Goal: Task Accomplishment & Management: Use online tool/utility

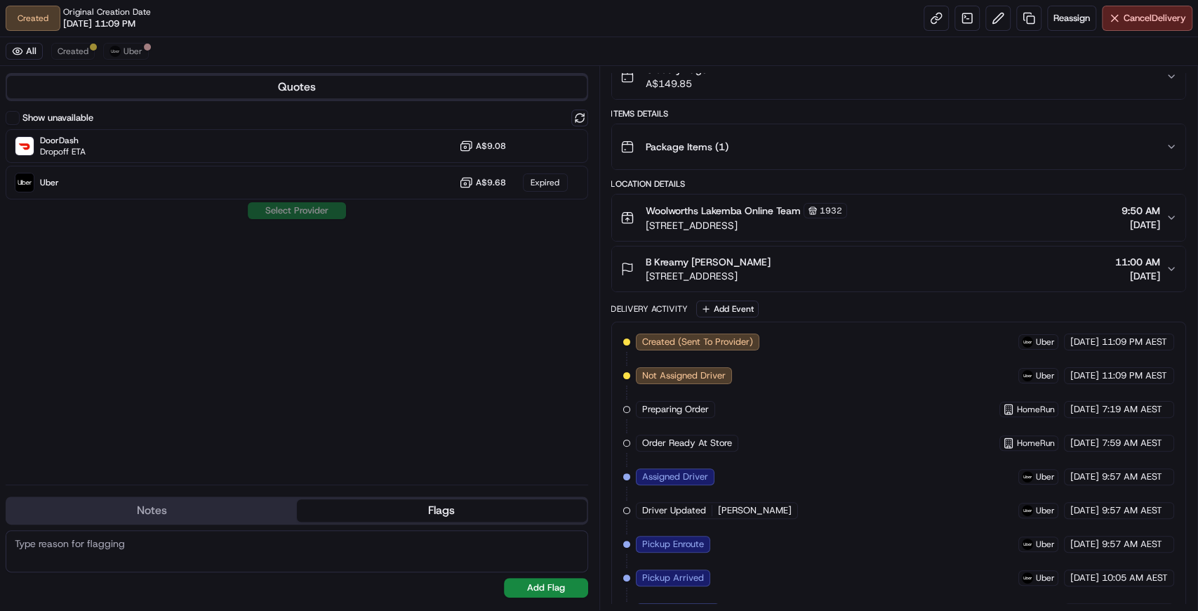
scroll to position [303, 0]
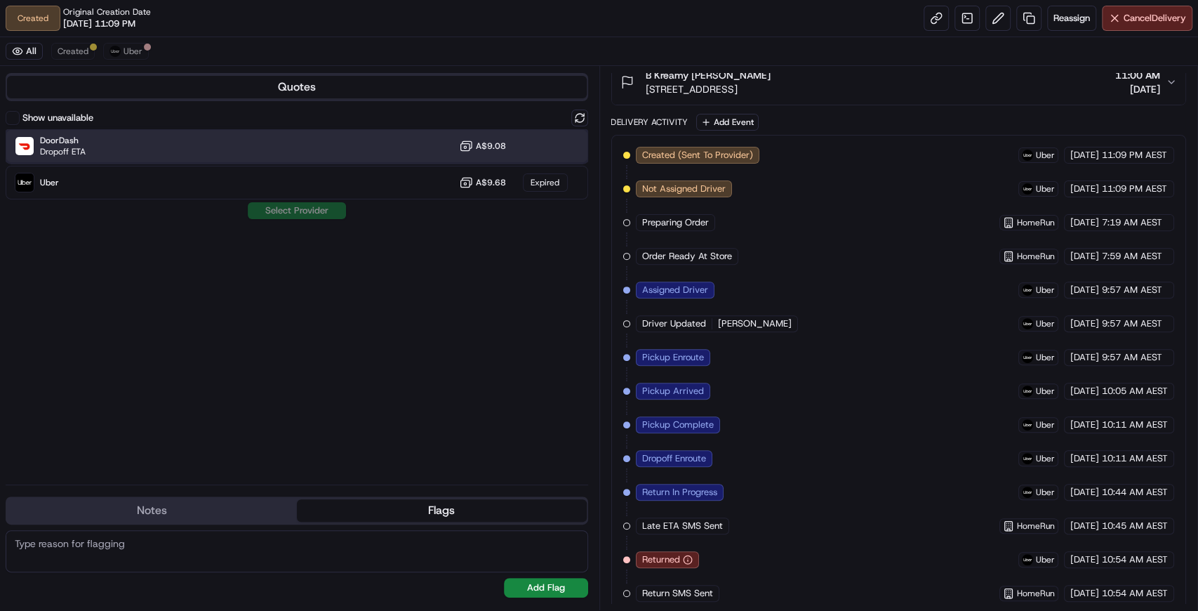
click at [269, 137] on div "DoorDash Dropoff ETA A$9.08" at bounding box center [297, 146] width 582 height 34
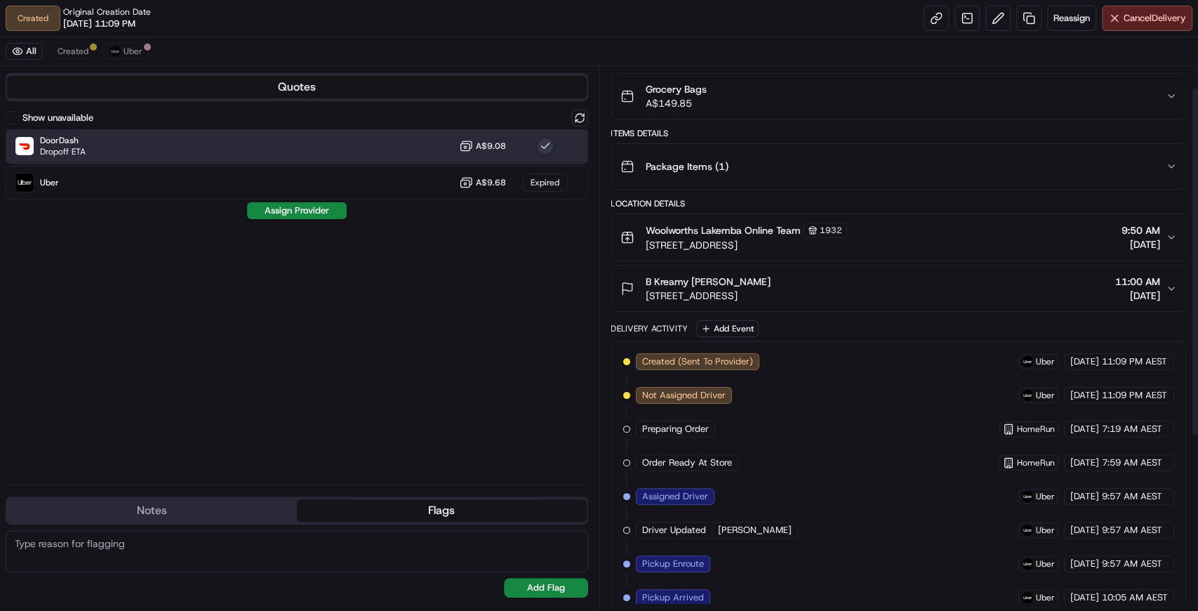
scroll to position [22, 0]
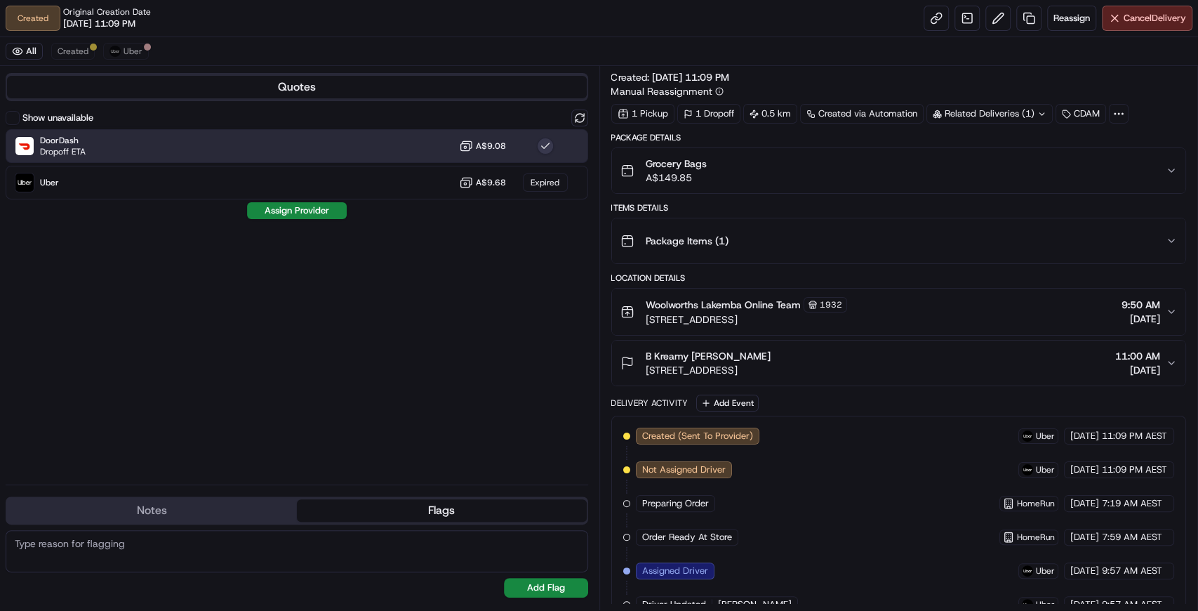
click at [723, 50] on div "All Created Uber" at bounding box center [599, 51] width 1198 height 29
click at [1055, 20] on span "Reassign" at bounding box center [1071, 18] width 36 height 13
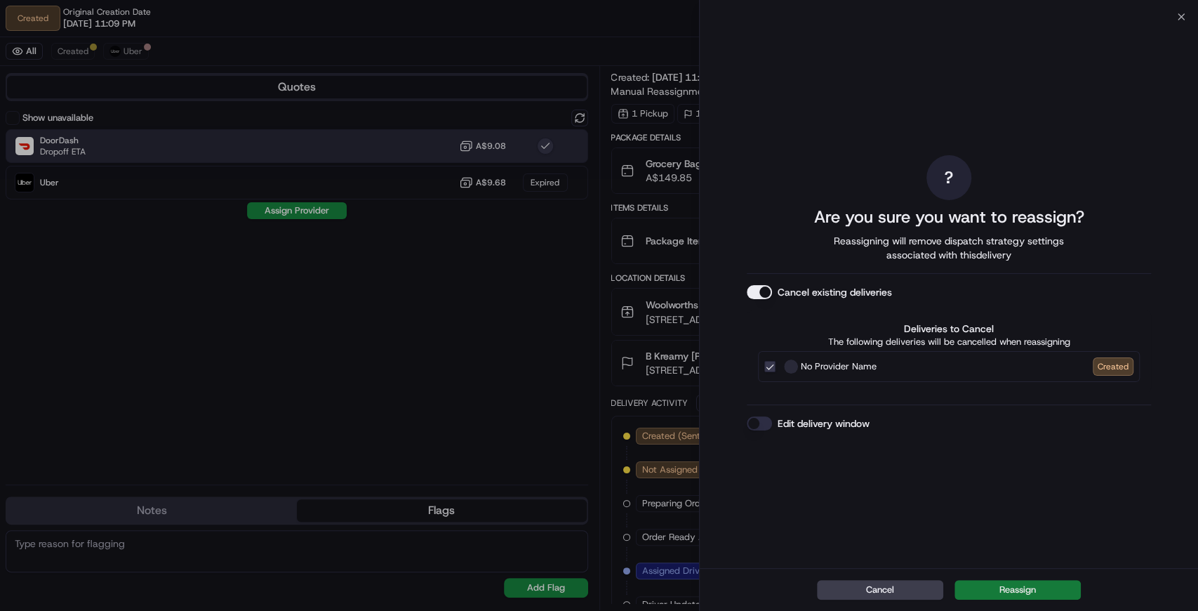
click at [1011, 592] on button "Reassign" at bounding box center [1017, 590] width 126 height 20
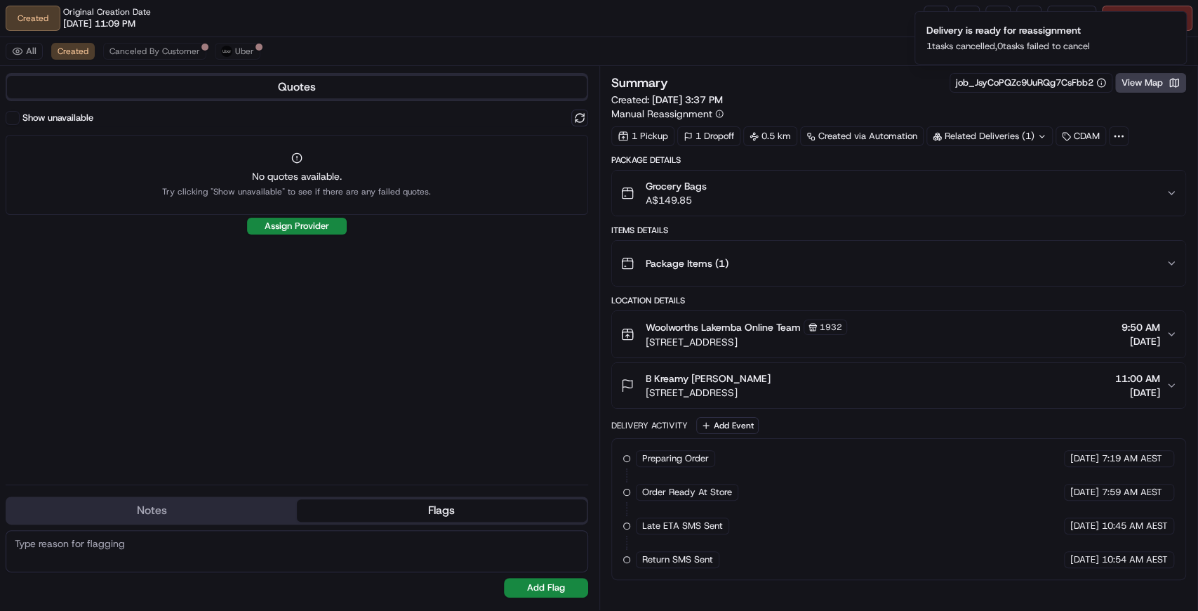
scroll to position [0, 0]
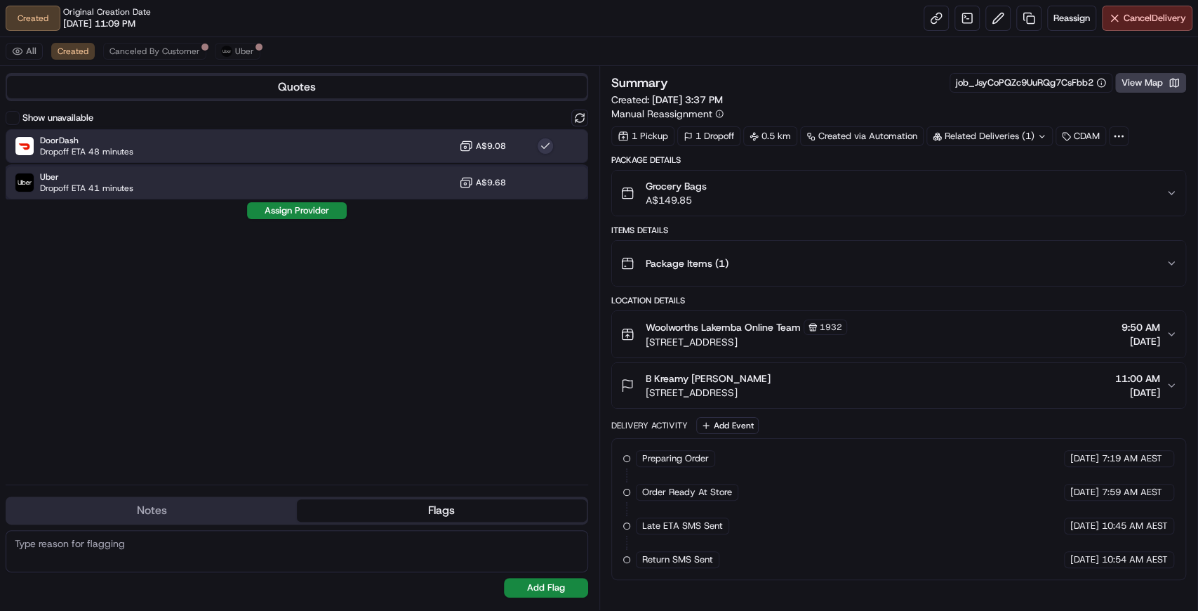
click at [183, 189] on div "Uber Dropoff ETA 41 minutes A$9.68" at bounding box center [297, 183] width 582 height 34
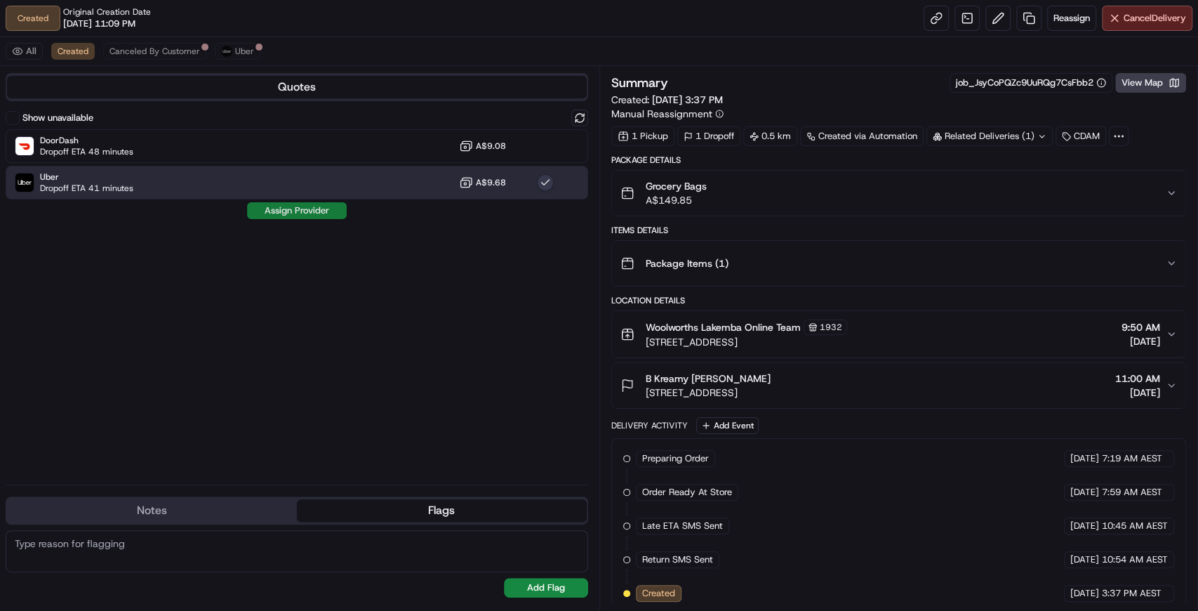
click at [290, 207] on button "Assign Provider" at bounding box center [297, 210] width 100 height 17
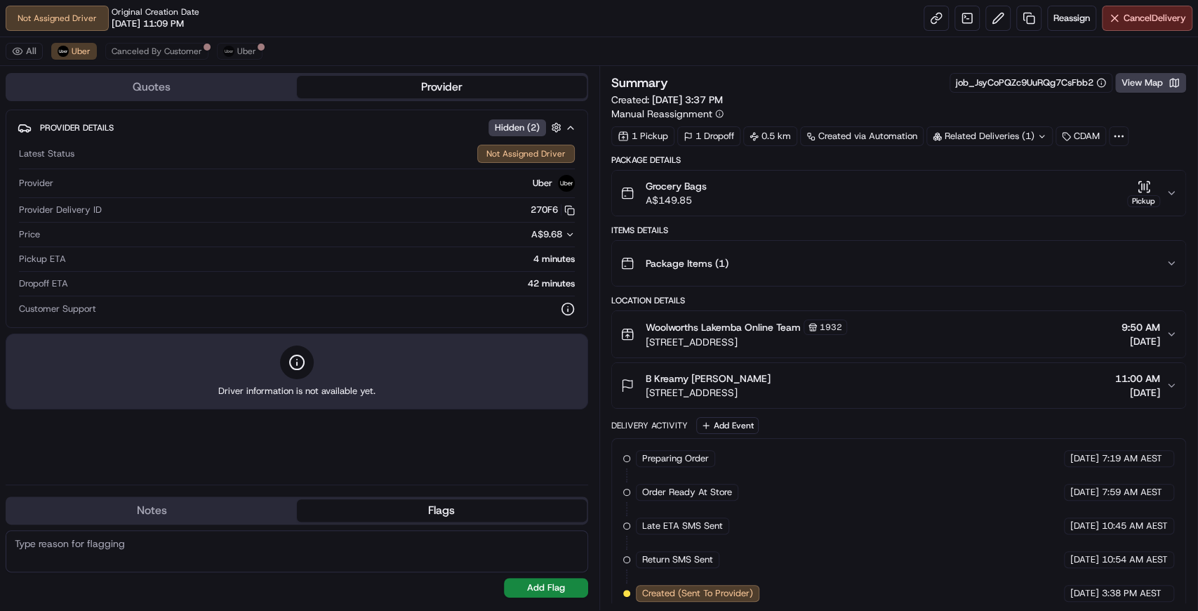
click at [119, 547] on textarea at bounding box center [297, 551] width 582 height 42
click at [251, 521] on button "Notes" at bounding box center [152, 510] width 290 height 22
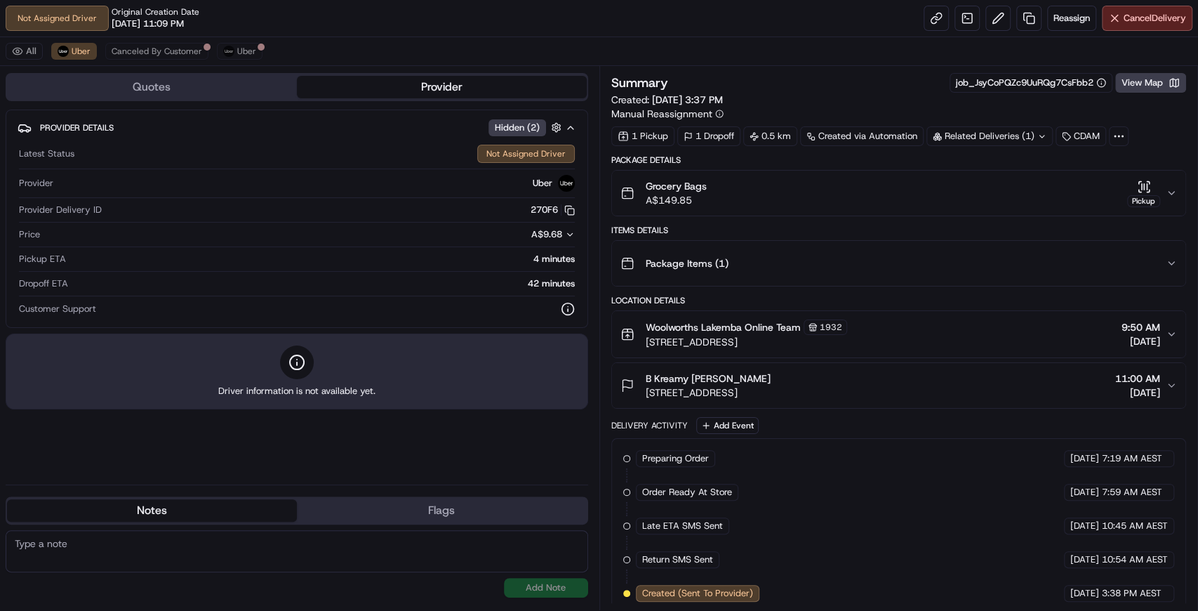
click at [132, 545] on textarea at bounding box center [297, 551] width 582 height 42
click at [122, 552] on textarea at bounding box center [297, 551] width 582 height 42
drag, startPoint x: 83, startPoint y: 552, endPoint x: 132, endPoint y: 546, distance: 49.5
click at [83, 552] on textarea "Please call" at bounding box center [297, 551] width 582 height 42
paste textarea "Business Bkreamy"
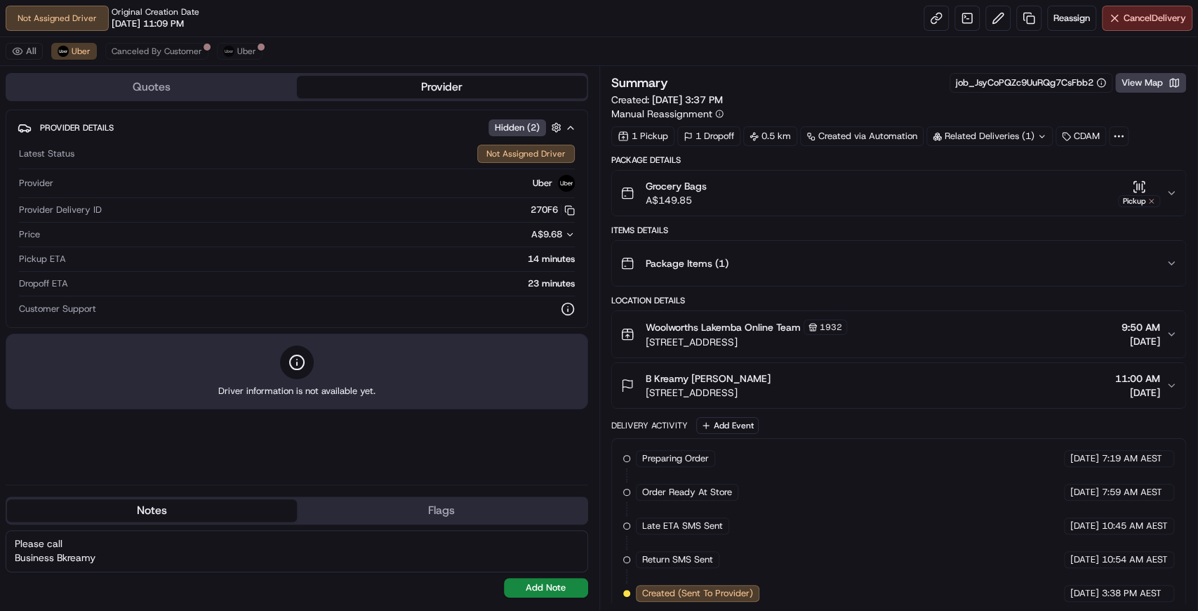
click at [164, 535] on textarea "Please call Business Bkreamy" at bounding box center [297, 551] width 582 height 42
paste textarea "0423158261"
type textarea "Please call [PHONE_NUMBER] Business Bkreamy"
click at [543, 588] on button "Add Note" at bounding box center [546, 588] width 84 height 20
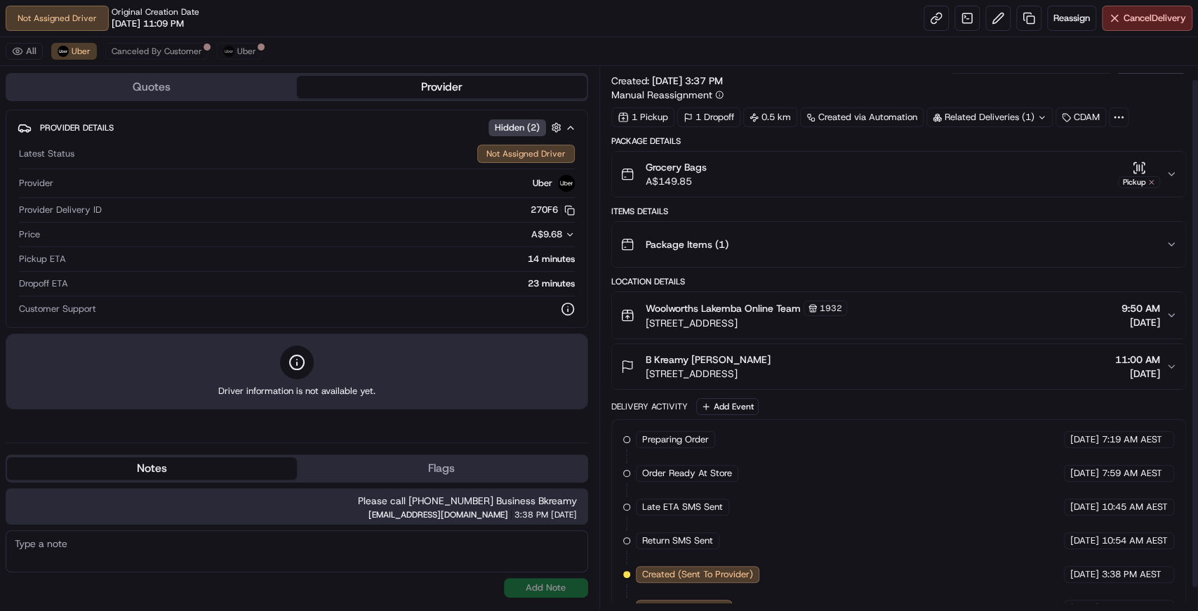
scroll to position [38, 0]
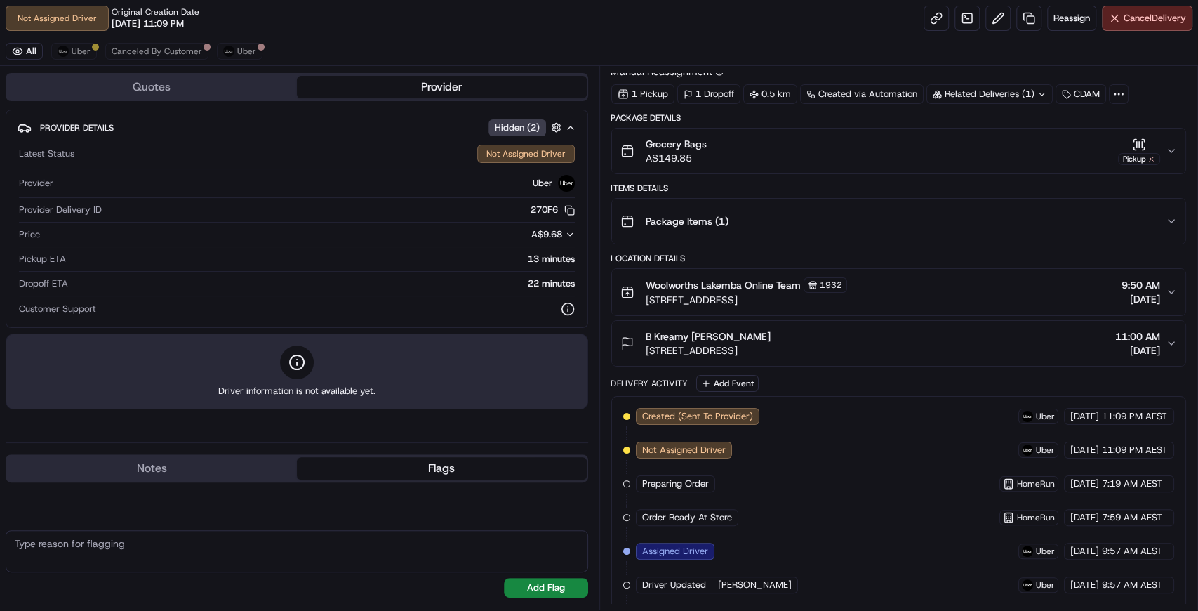
scroll to position [370, 0]
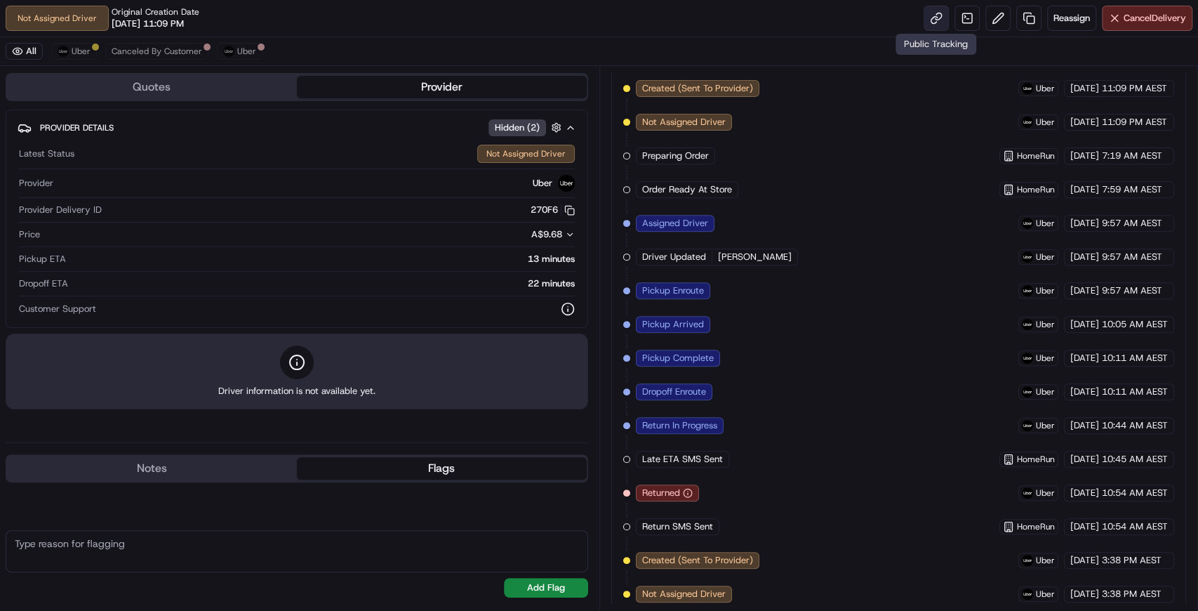
click at [933, 22] on link at bounding box center [936, 18] width 25 height 25
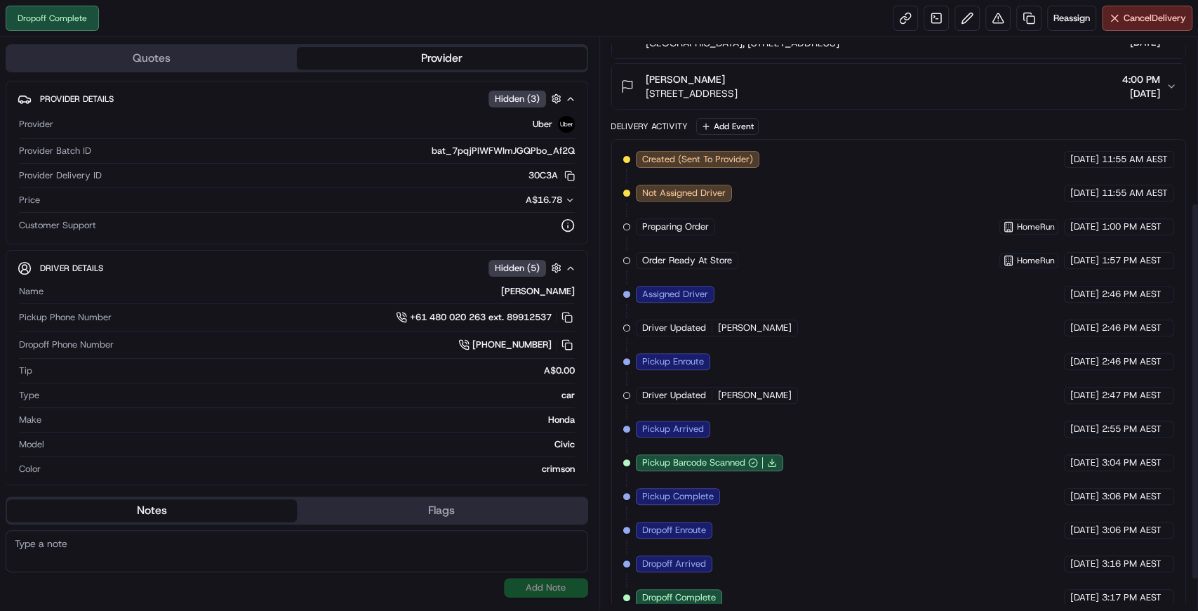
scroll to position [297, 0]
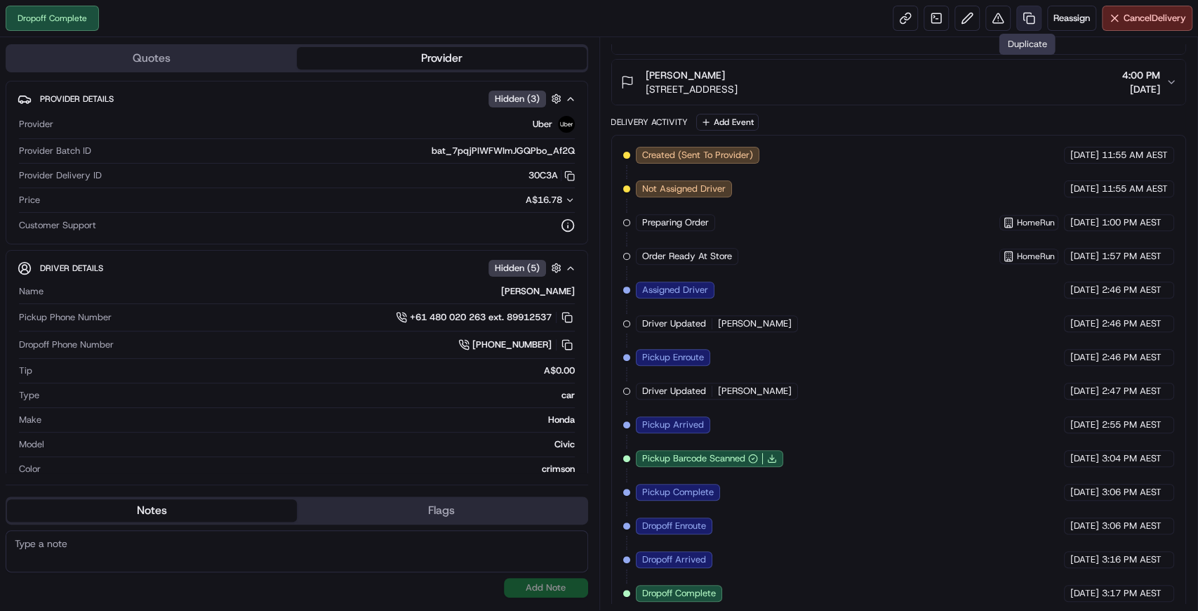
click at [1025, 20] on link at bounding box center [1028, 18] width 25 height 25
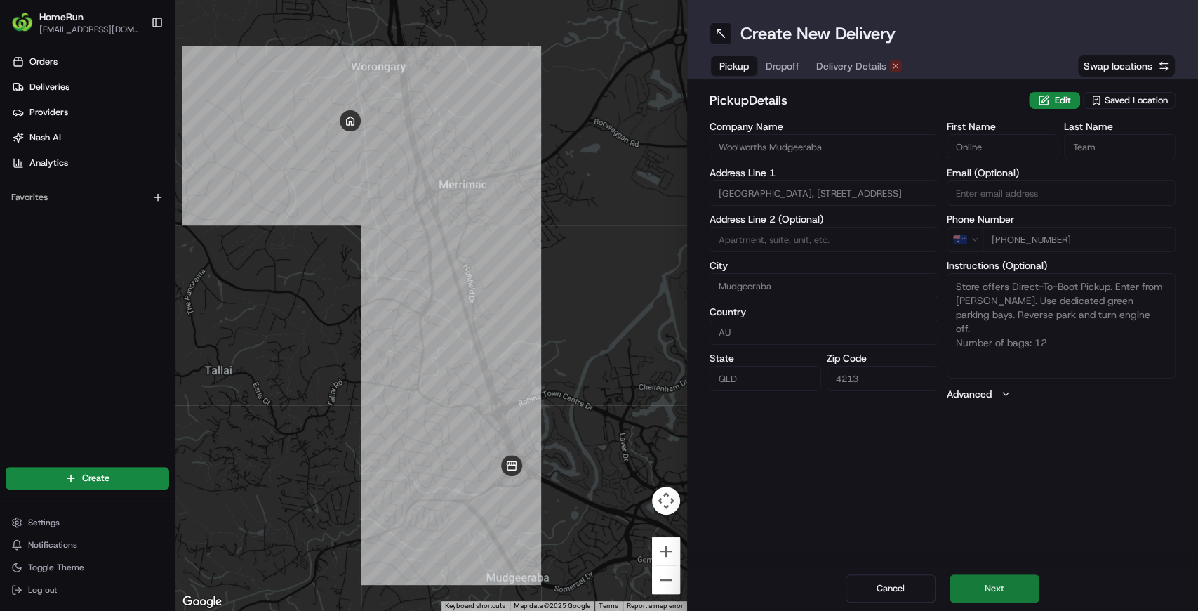
click at [999, 585] on button "Next" at bounding box center [995, 588] width 90 height 28
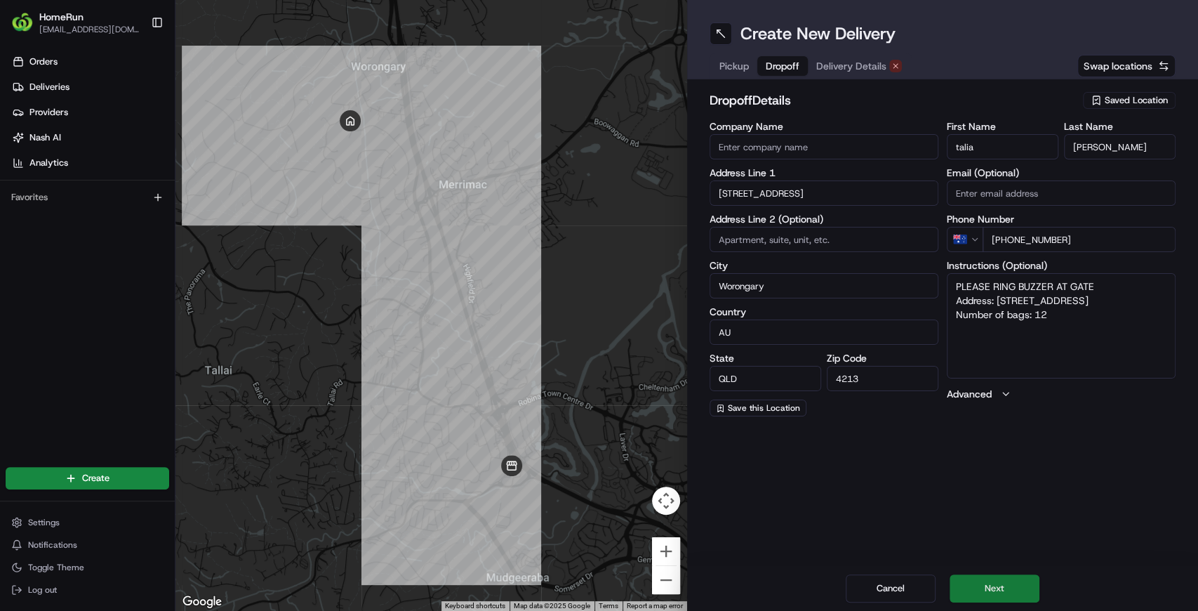
click at [999, 585] on button "Next" at bounding box center [995, 588] width 90 height 28
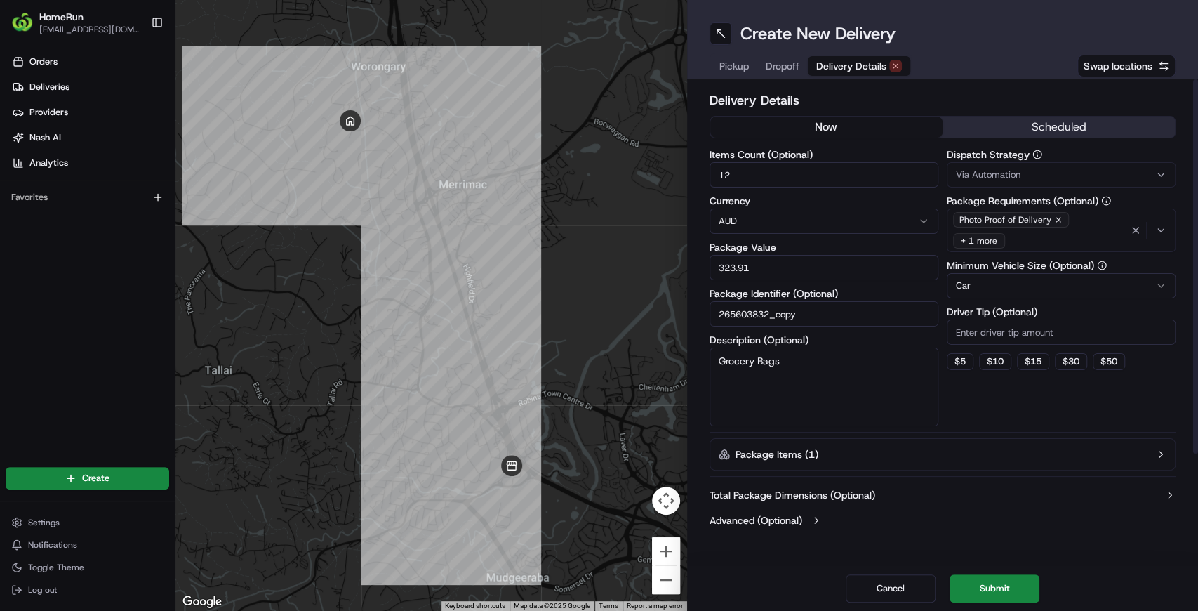
click at [853, 128] on button "now" at bounding box center [826, 126] width 232 height 21
click at [994, 586] on button "Submit" at bounding box center [995, 588] width 90 height 28
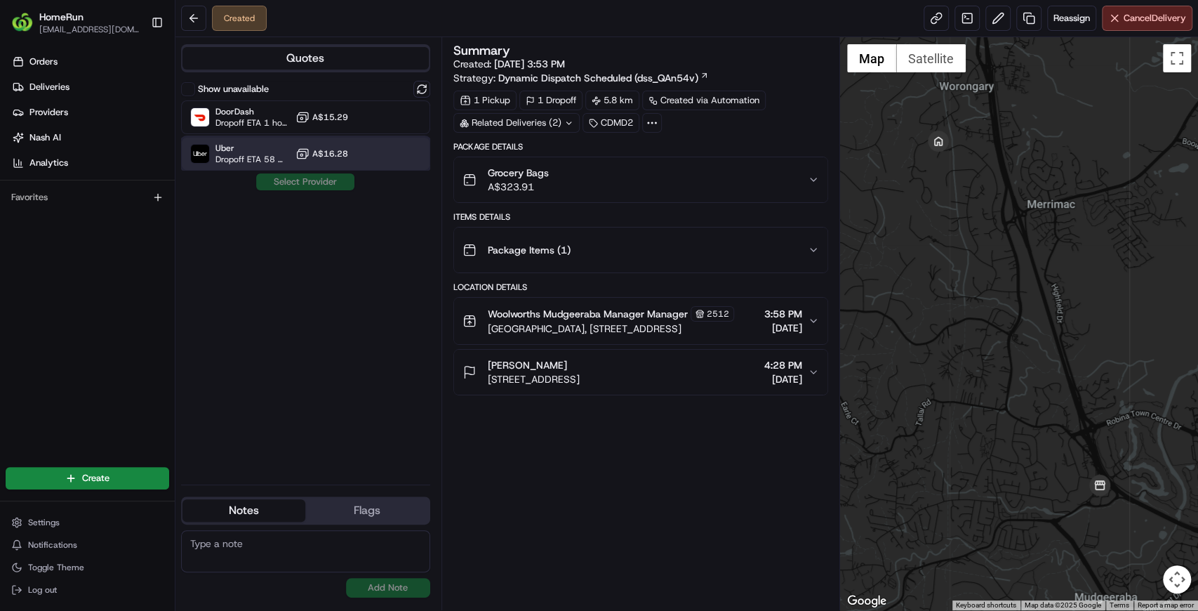
click at [248, 147] on span "Uber" at bounding box center [252, 147] width 74 height 11
click at [283, 183] on button "Assign Provider" at bounding box center [305, 181] width 100 height 17
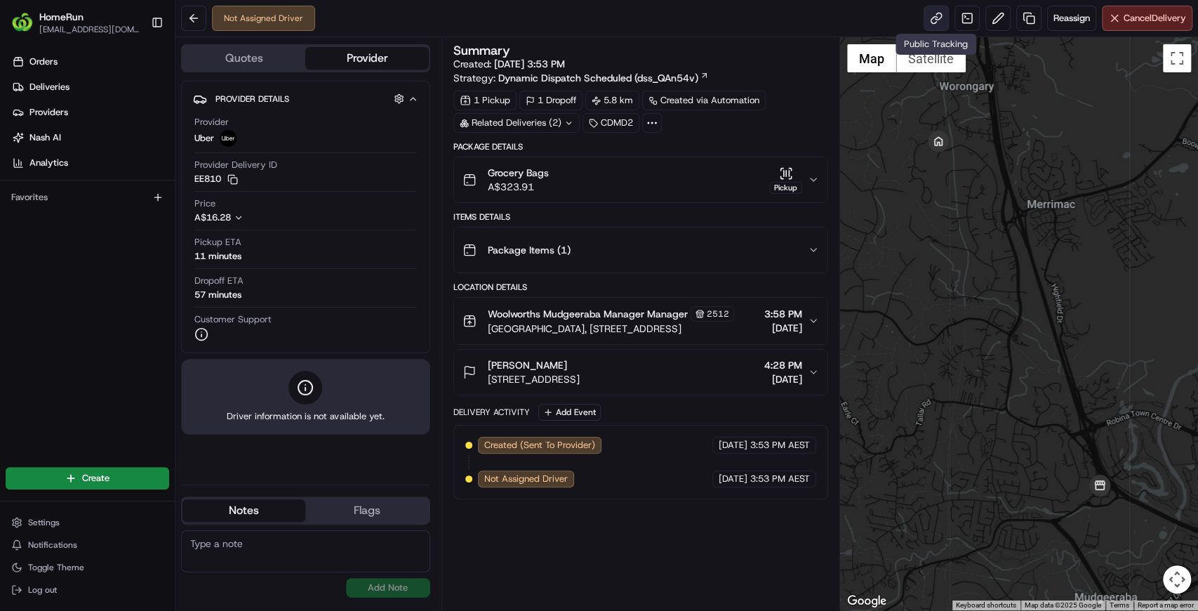
click at [935, 20] on link at bounding box center [936, 18] width 25 height 25
